Goal: Task Accomplishment & Management: Manage account settings

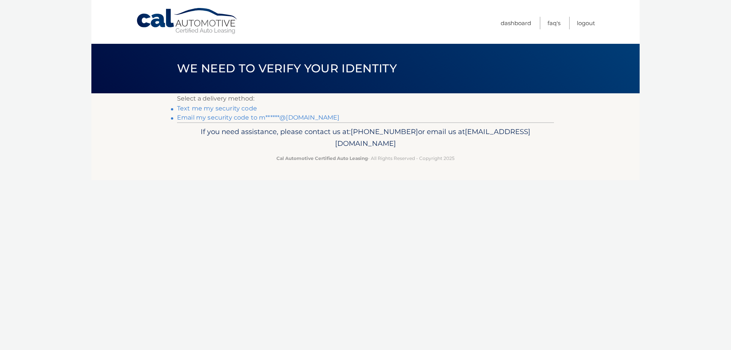
click at [283, 118] on link "Email my security code to m******@[DOMAIN_NAME]" at bounding box center [258, 117] width 163 height 7
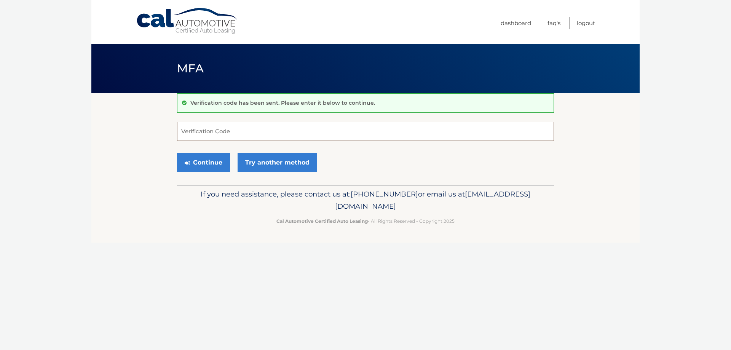
paste input "159221"
type input "159221"
click at [218, 165] on button "Continue" at bounding box center [203, 162] width 53 height 19
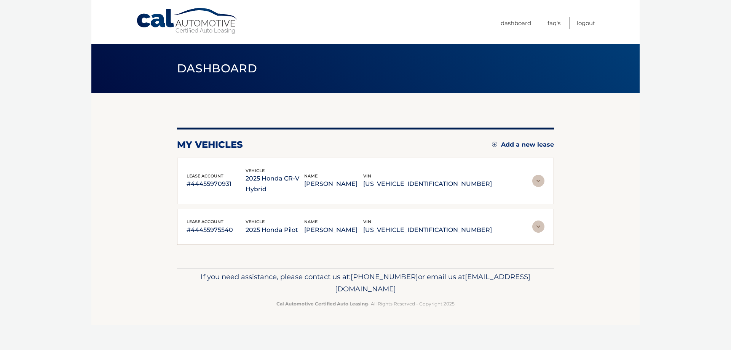
click at [539, 181] on img at bounding box center [538, 181] width 12 height 12
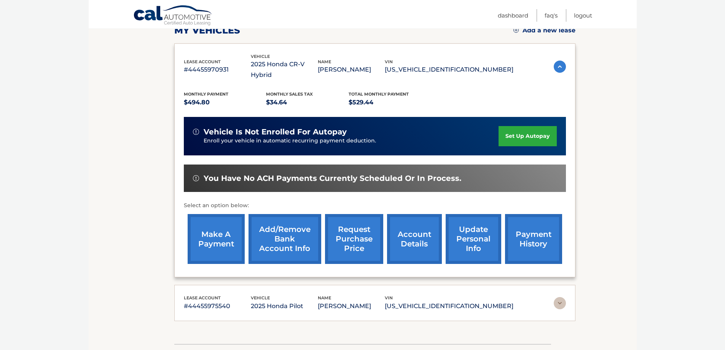
scroll to position [152, 0]
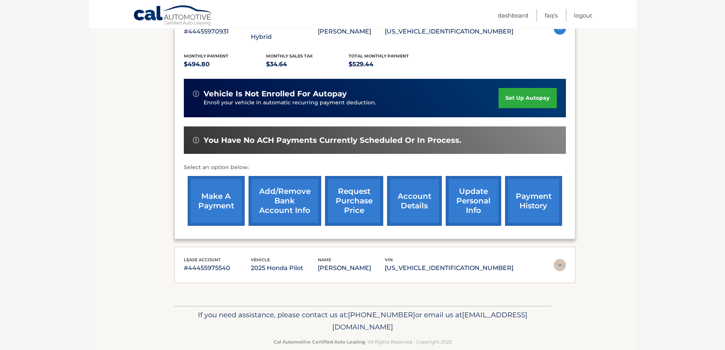
click at [214, 191] on link "make a payment" at bounding box center [216, 201] width 57 height 50
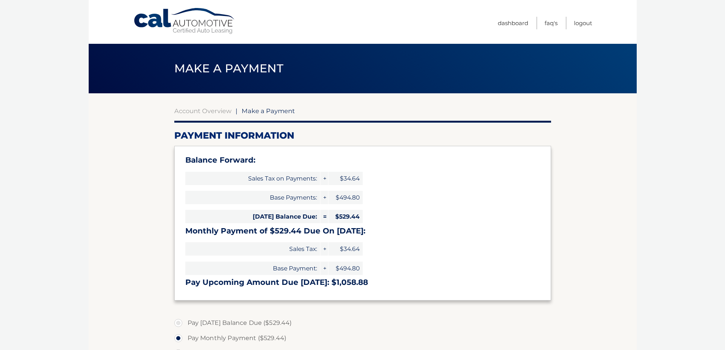
select select "NDQwODg1NDMtZGMxNy00OGNiLTliZWQtMTVlZWIyMThhNjUw"
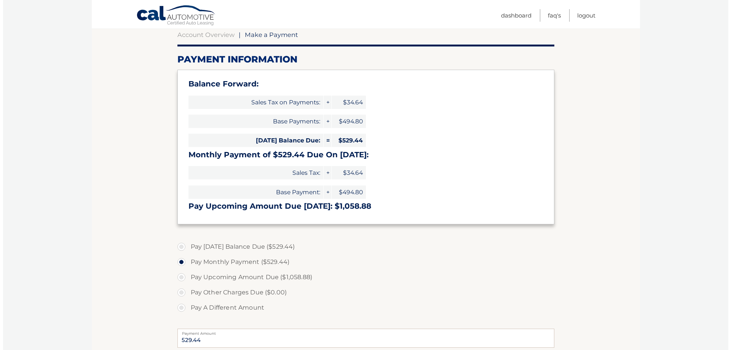
scroll to position [228, 0]
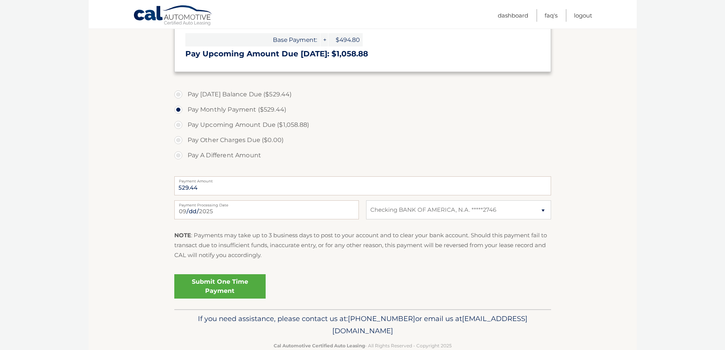
click at [237, 283] on link "Submit One Time Payment" at bounding box center [219, 286] width 91 height 24
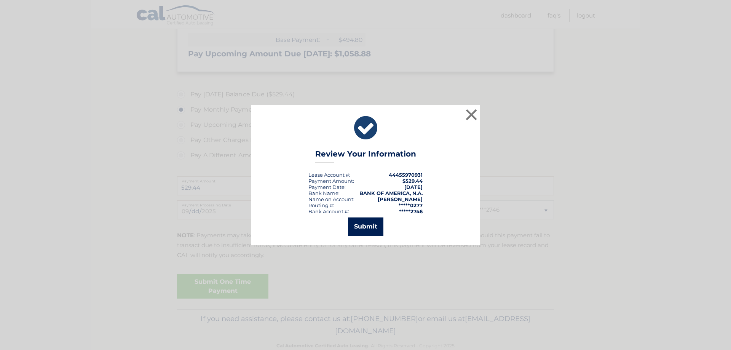
click at [372, 229] on button "Submit" at bounding box center [365, 226] width 35 height 18
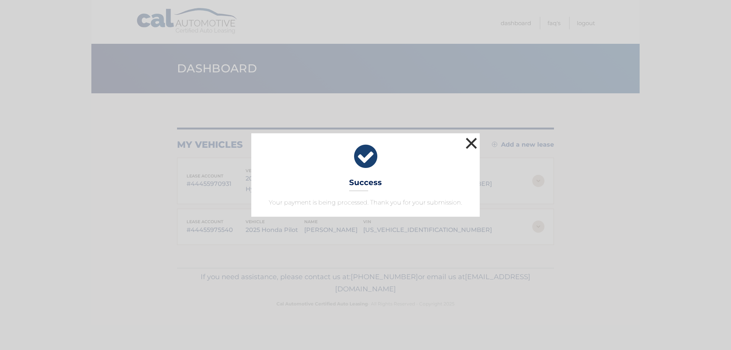
click at [473, 141] on button "×" at bounding box center [471, 143] width 15 height 15
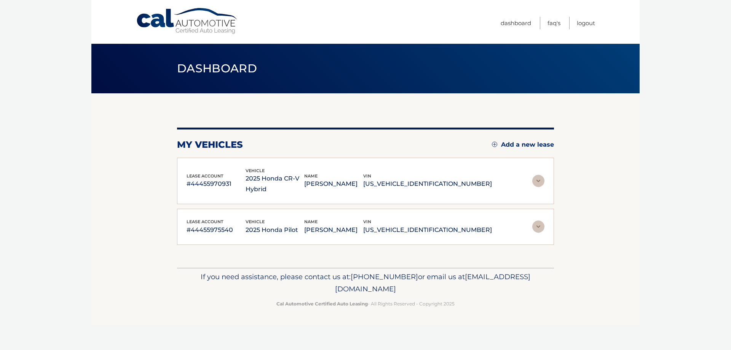
click at [536, 220] on img at bounding box center [538, 226] width 12 height 12
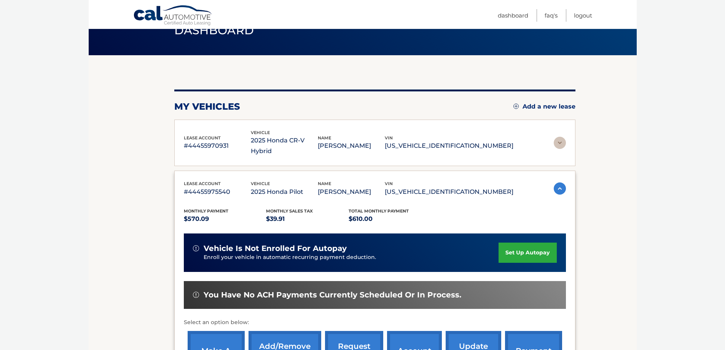
scroll to position [76, 0]
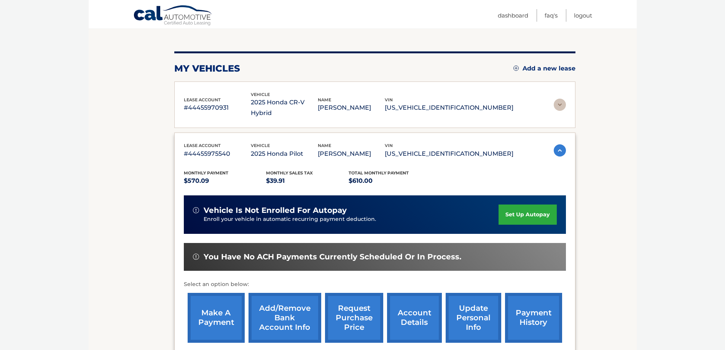
click at [224, 312] on link "make a payment" at bounding box center [216, 318] width 57 height 50
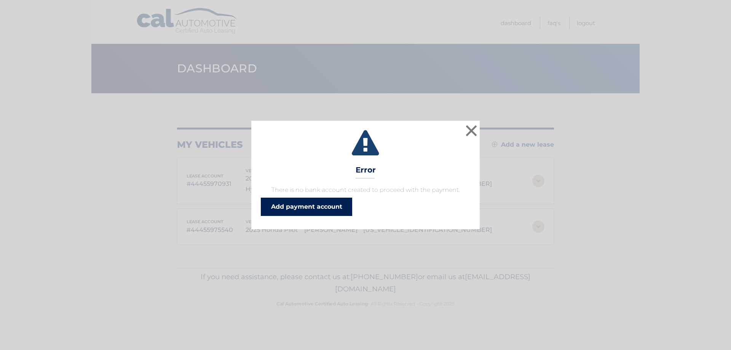
click at [342, 212] on link "Add payment account" at bounding box center [306, 207] width 91 height 18
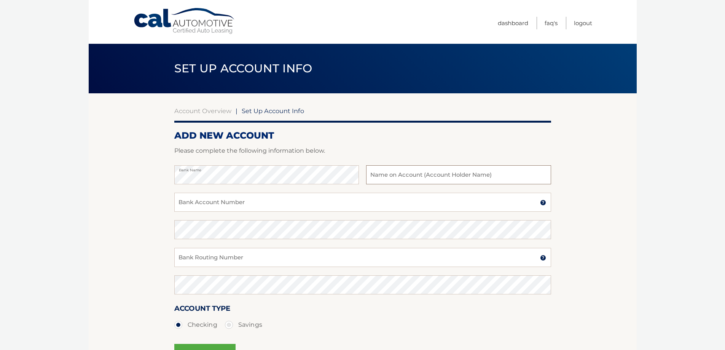
click at [438, 177] on input "text" at bounding box center [458, 174] width 185 height 19
type input "[PERSON_NAME]"
click at [368, 193] on input "Bank Account Number" at bounding box center [362, 202] width 377 height 19
click at [280, 206] on input "Bank Account Number" at bounding box center [362, 202] width 377 height 19
type input "898142052746"
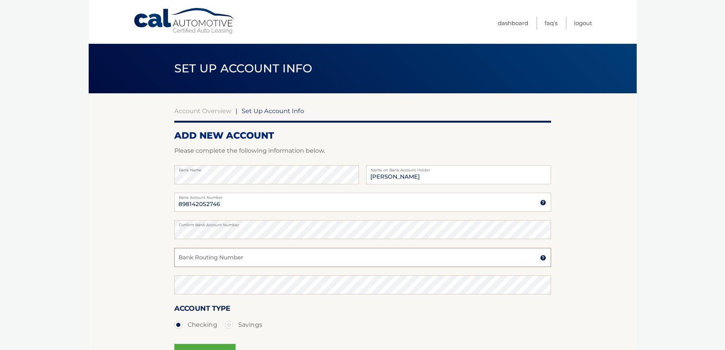
click at [234, 258] on input "Bank Routing Number" at bounding box center [362, 257] width 377 height 19
type input "063100277"
click at [461, 313] on div "Account Type Checking Savings" at bounding box center [362, 317] width 377 height 29
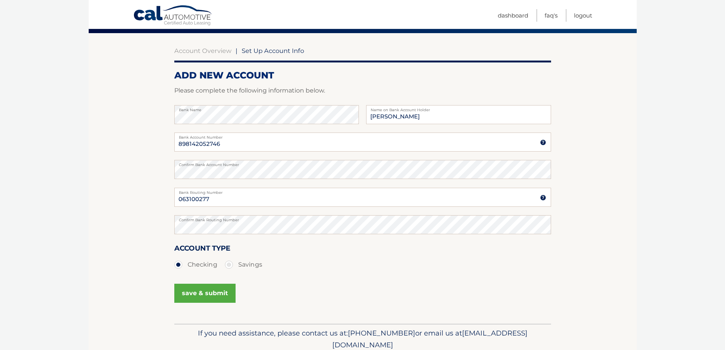
scroll to position [71, 0]
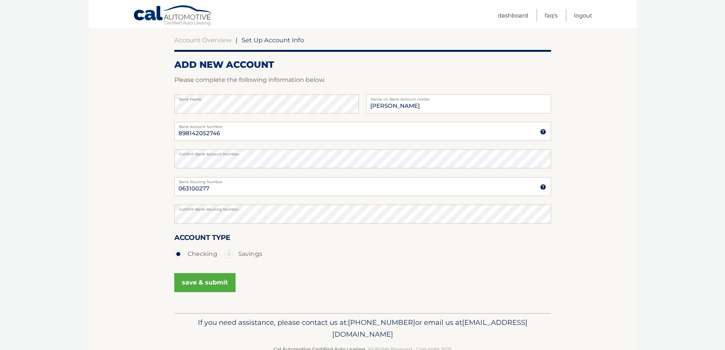
click at [218, 287] on button "save & submit" at bounding box center [204, 282] width 61 height 19
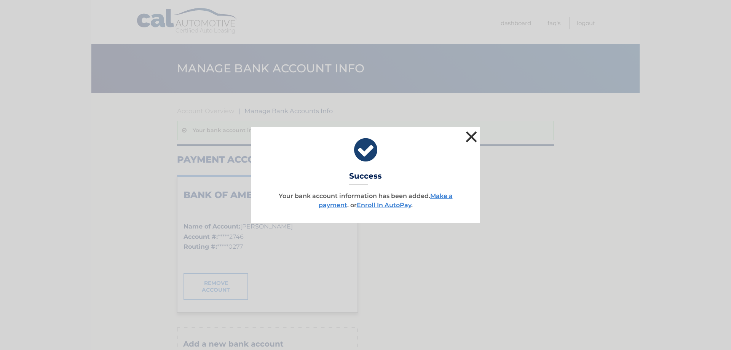
click at [470, 140] on button "×" at bounding box center [471, 136] width 15 height 15
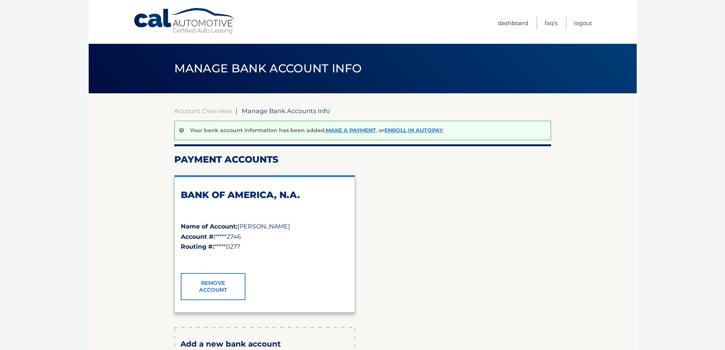
click at [514, 24] on link "Dashboard" at bounding box center [513, 23] width 30 height 13
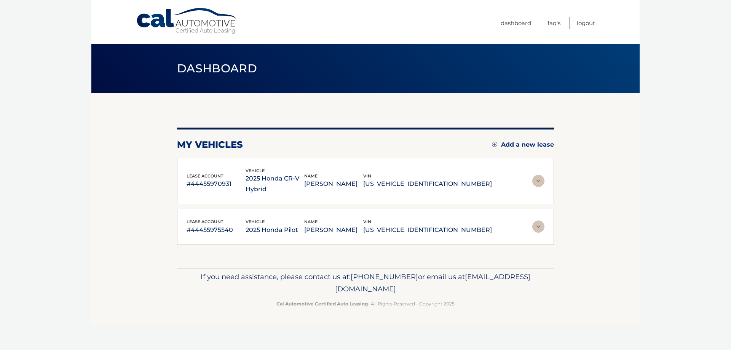
click at [535, 220] on img at bounding box center [538, 226] width 12 height 12
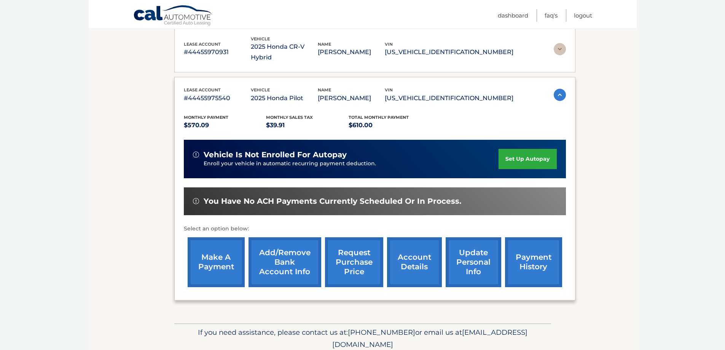
scroll to position [133, 0]
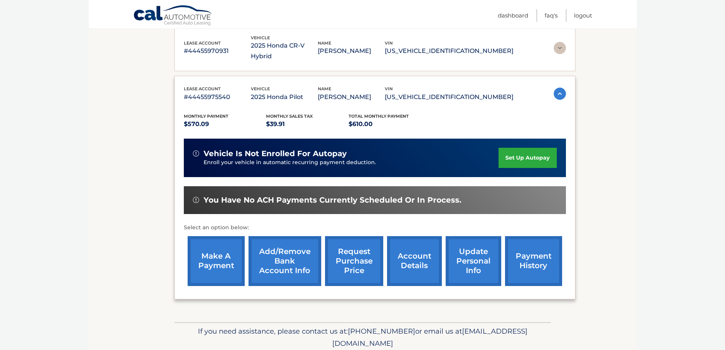
click at [547, 266] on link "payment history" at bounding box center [533, 261] width 57 height 50
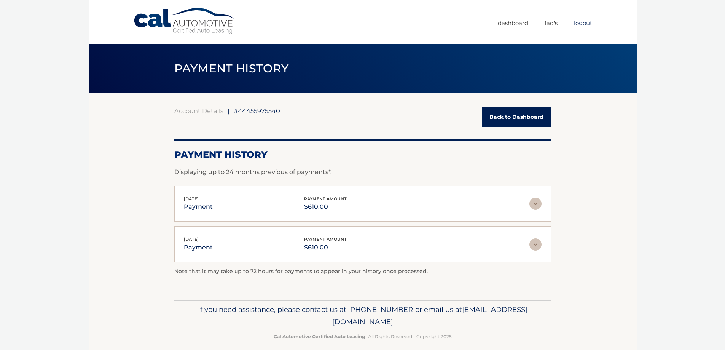
click at [589, 23] on link "Logout" at bounding box center [583, 23] width 18 height 13
